Goal: Find contact information: Find contact information

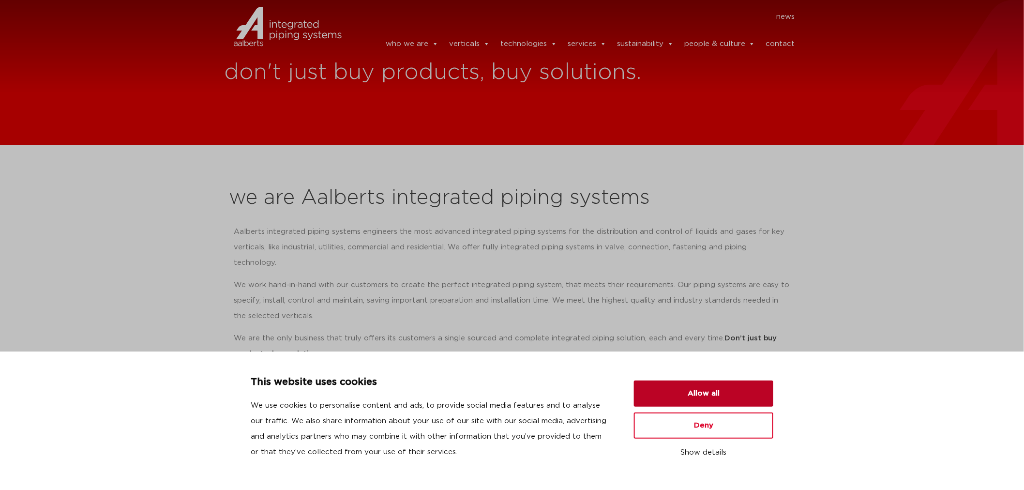
click at [702, 391] on button "Allow all" at bounding box center [703, 393] width 139 height 26
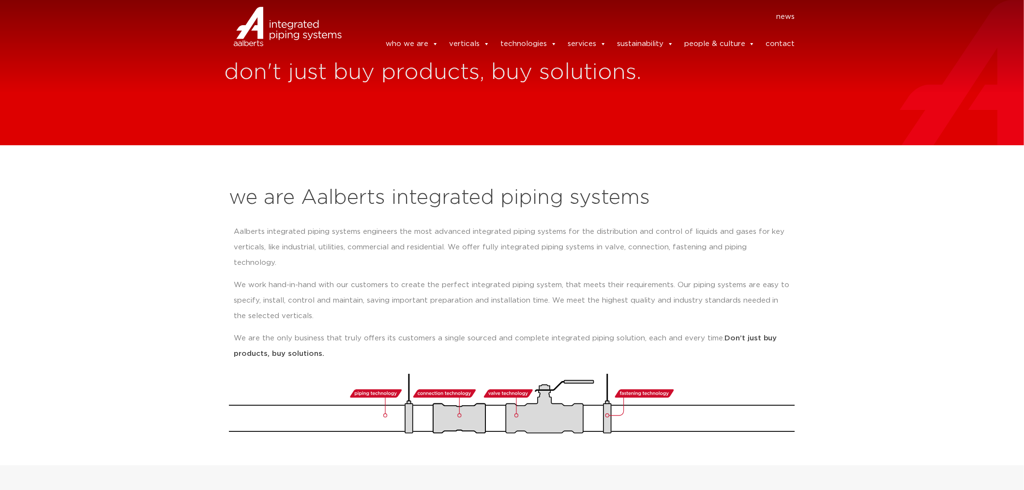
click at [781, 39] on link "contact" at bounding box center [780, 43] width 29 height 19
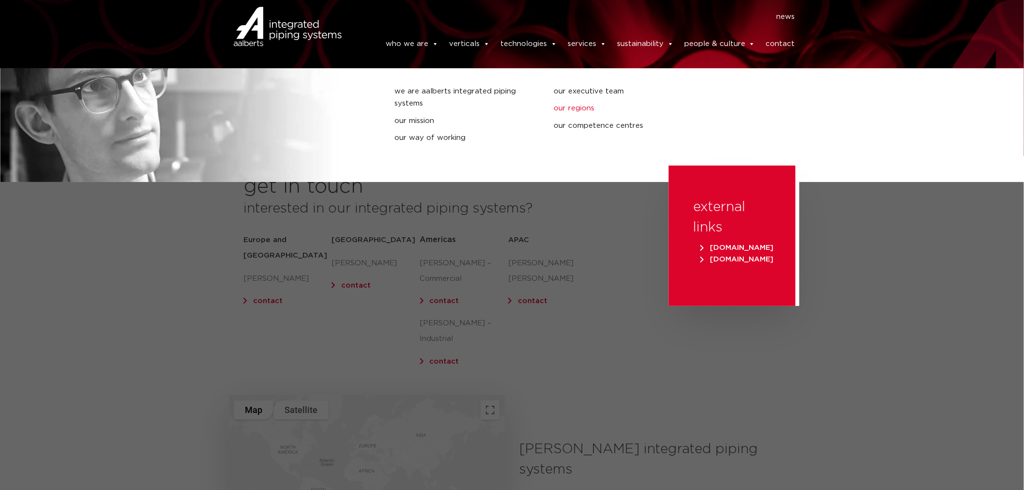
click at [561, 105] on link "our regions" at bounding box center [626, 108] width 145 height 13
